Goal: Task Accomplishment & Management: Use online tool/utility

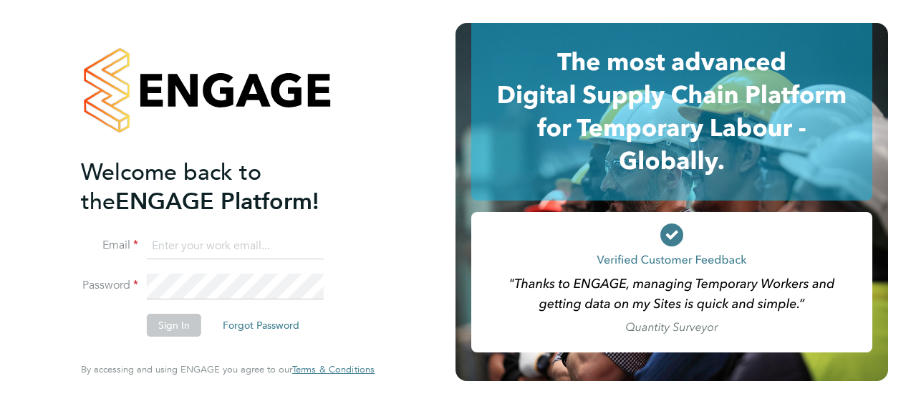
type input "sarah.evans9@justice.gov.uk"
click at [169, 322] on button "Sign In" at bounding box center [174, 325] width 54 height 23
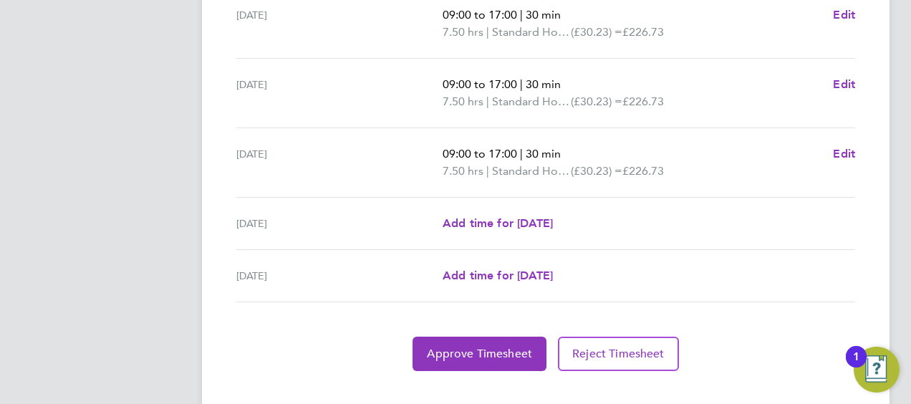
scroll to position [628, 0]
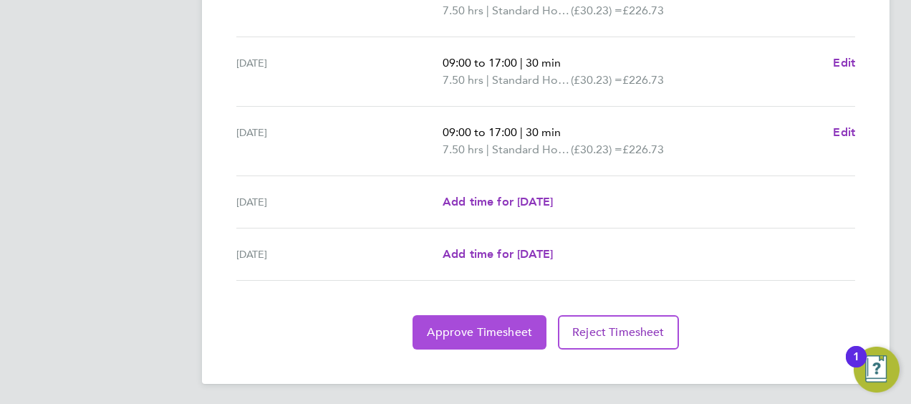
click at [470, 331] on span "Approve Timesheet" at bounding box center [479, 332] width 105 height 14
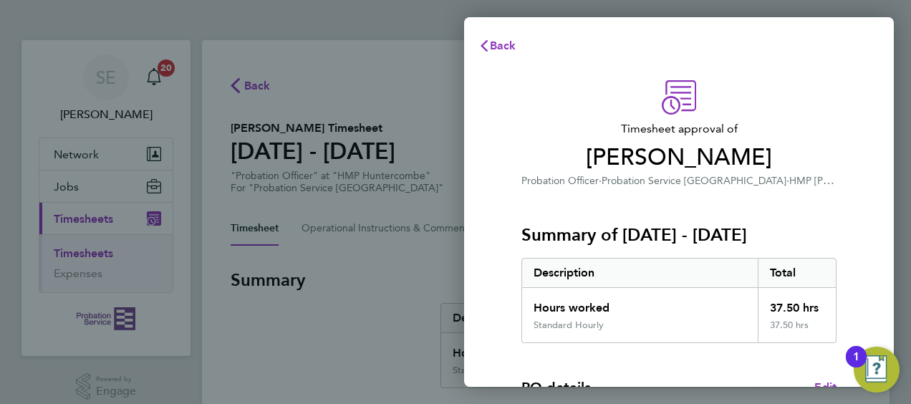
click at [868, 245] on div "Timesheet approval of [PERSON_NAME] Probation Officer · Probation Service [GEOG…" at bounding box center [679, 366] width 430 height 606
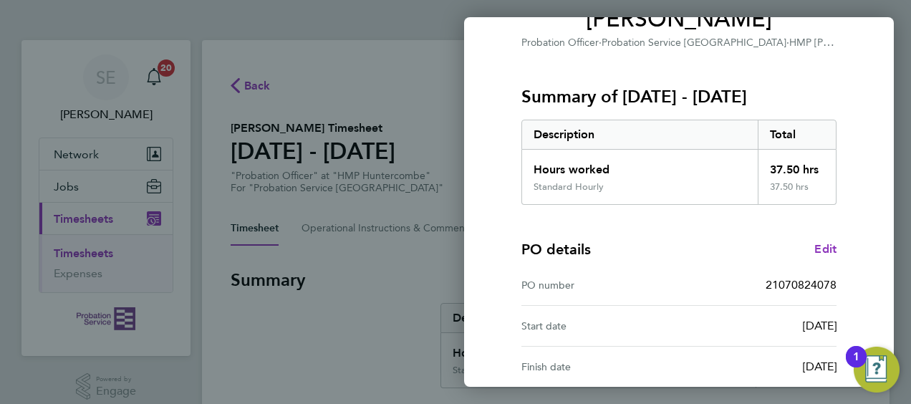
scroll to position [281, 0]
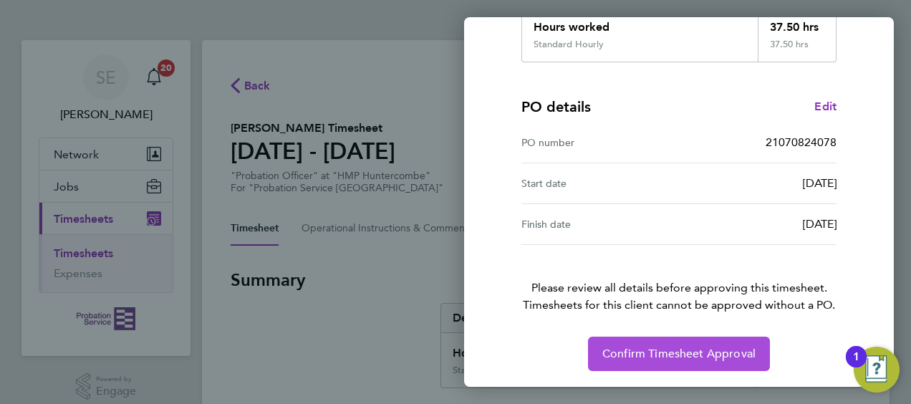
click at [662, 355] on span "Confirm Timesheet Approval" at bounding box center [678, 354] width 153 height 14
